Goal: Navigation & Orientation: Find specific page/section

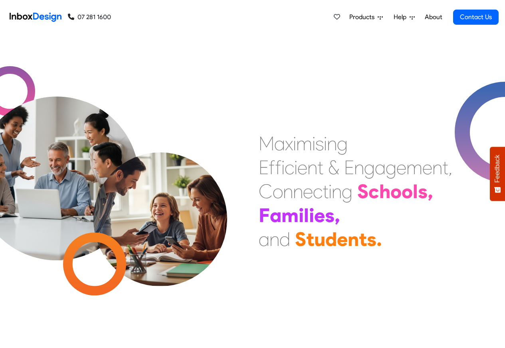
click at [368, 18] on span "Products" at bounding box center [363, 17] width 28 height 10
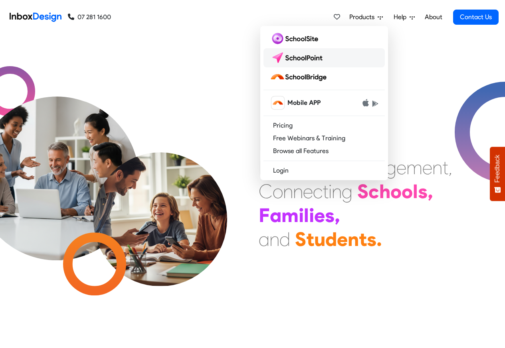
click at [300, 56] on img at bounding box center [298, 57] width 56 height 13
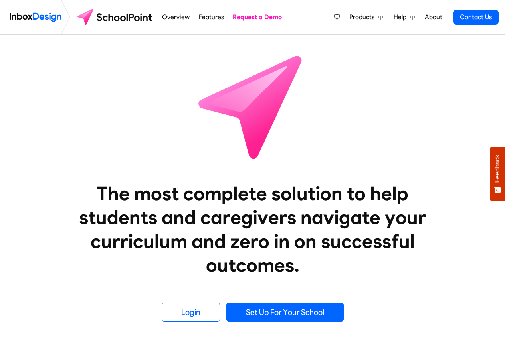
click at [370, 17] on span "Products" at bounding box center [363, 17] width 28 height 10
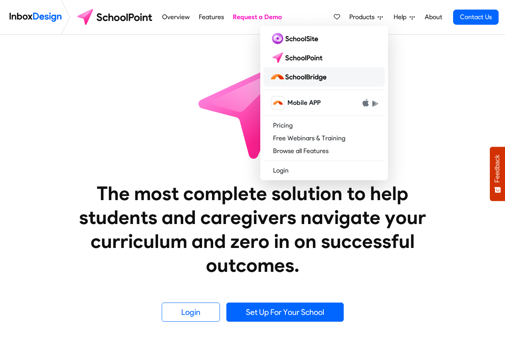
click at [301, 77] on img at bounding box center [300, 77] width 60 height 13
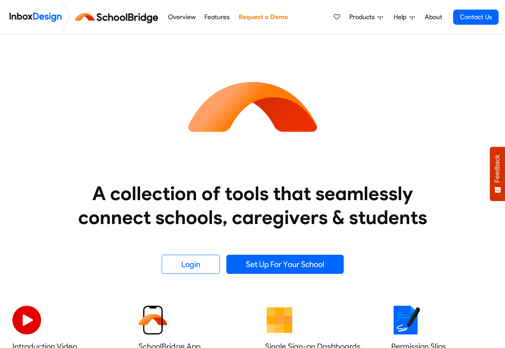
click at [367, 17] on span "Products" at bounding box center [363, 17] width 28 height 10
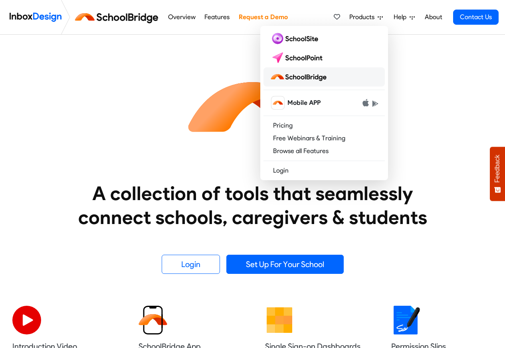
click at [304, 76] on img at bounding box center [300, 77] width 60 height 13
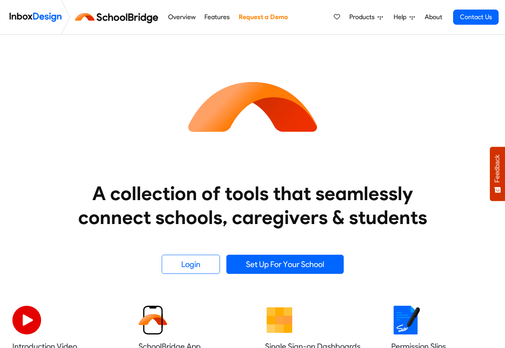
click at [368, 17] on span "Products" at bounding box center [363, 17] width 28 height 10
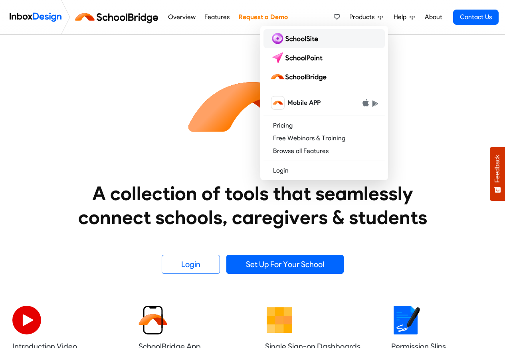
click at [296, 39] on img at bounding box center [295, 38] width 51 height 13
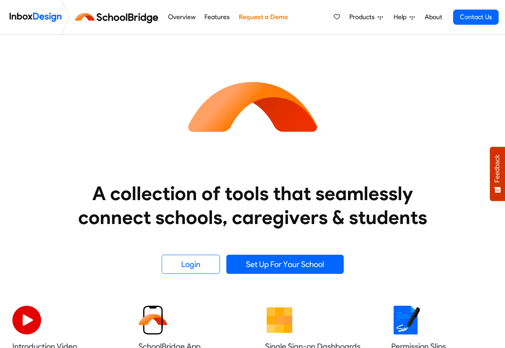
click at [368, 16] on span "Products" at bounding box center [363, 17] width 28 height 10
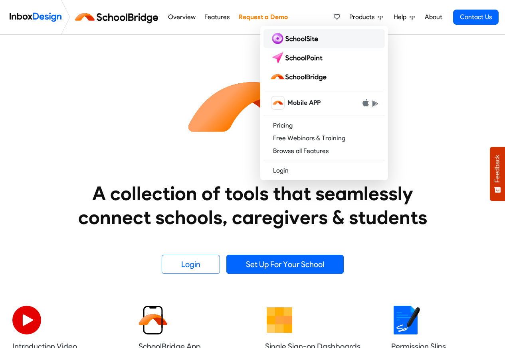
click at [290, 39] on img at bounding box center [295, 38] width 51 height 13
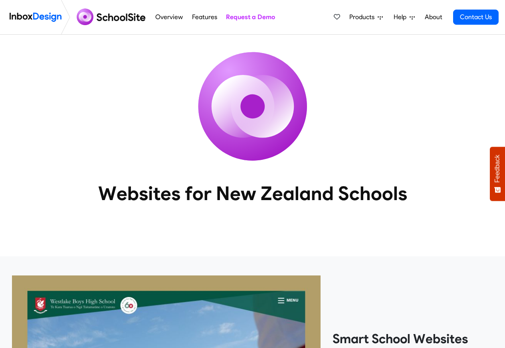
click at [367, 17] on span "Products" at bounding box center [363, 17] width 28 height 10
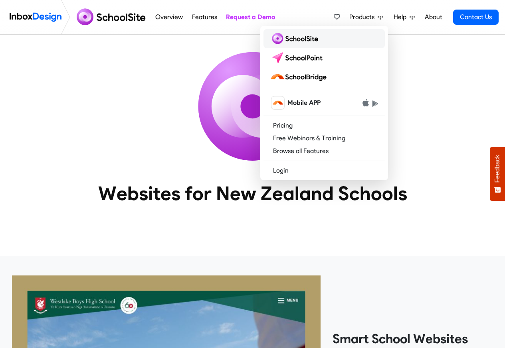
click at [292, 38] on img at bounding box center [295, 38] width 51 height 13
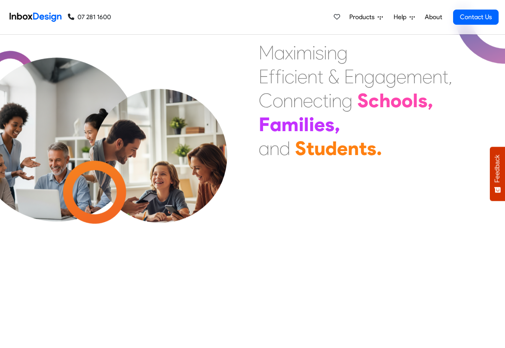
scroll to position [287, 0]
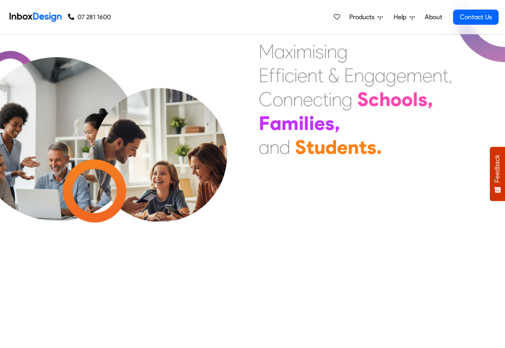
scroll to position [287, 0]
